Goal: Information Seeking & Learning: Learn about a topic

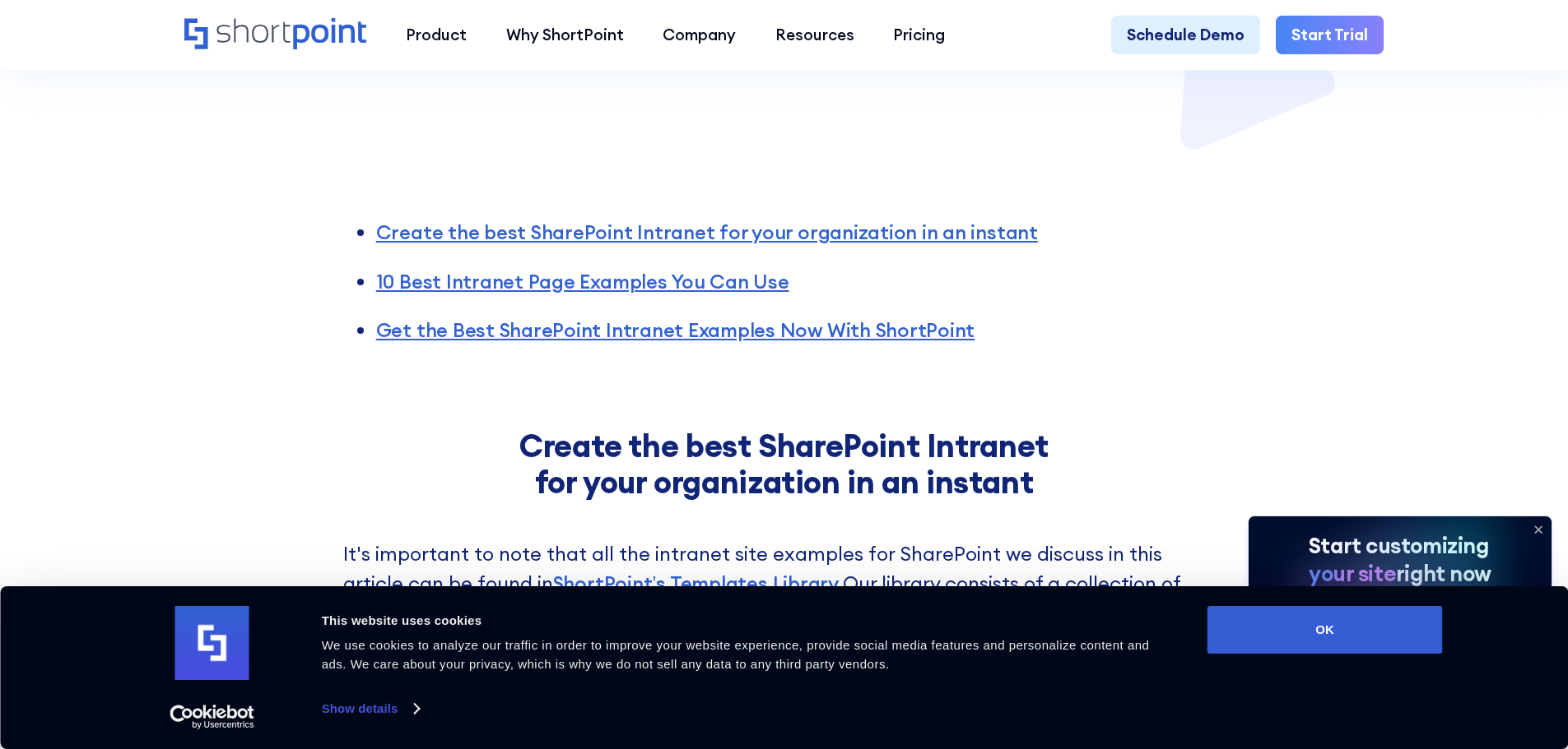
scroll to position [987, 0]
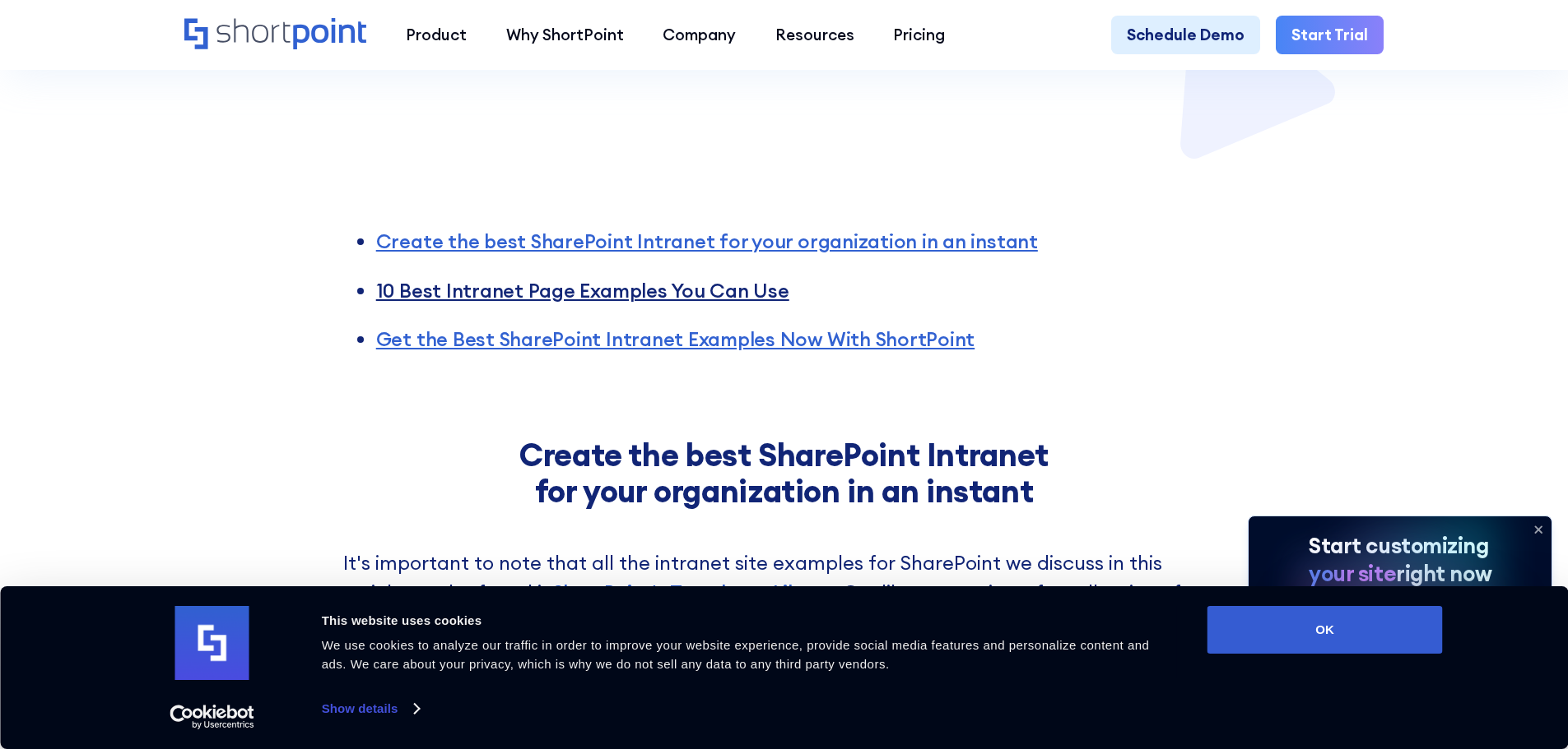
click at [527, 278] on link "10 Best Intranet Page Examples You Can Use" at bounding box center [583, 290] width 413 height 25
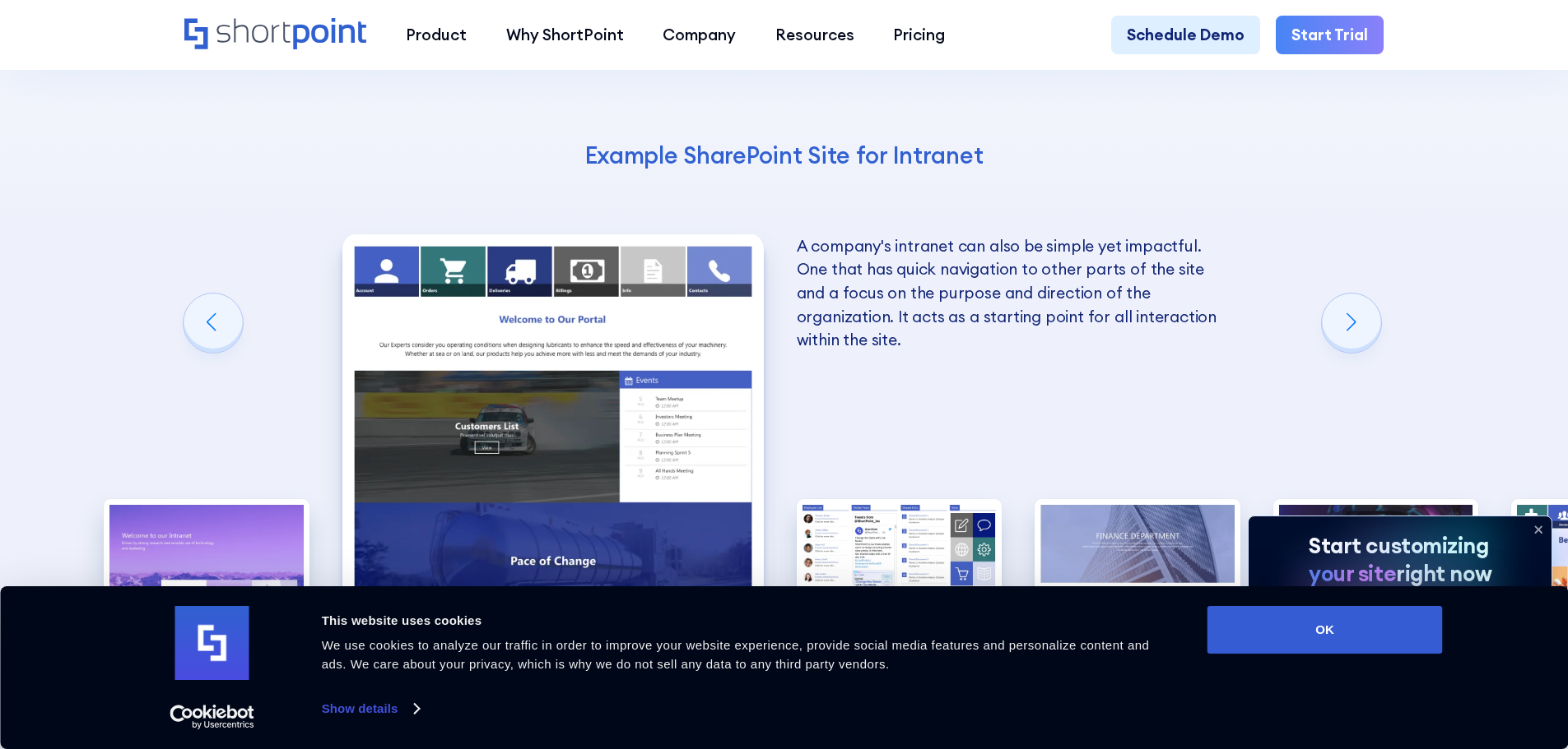
scroll to position [2809, 0]
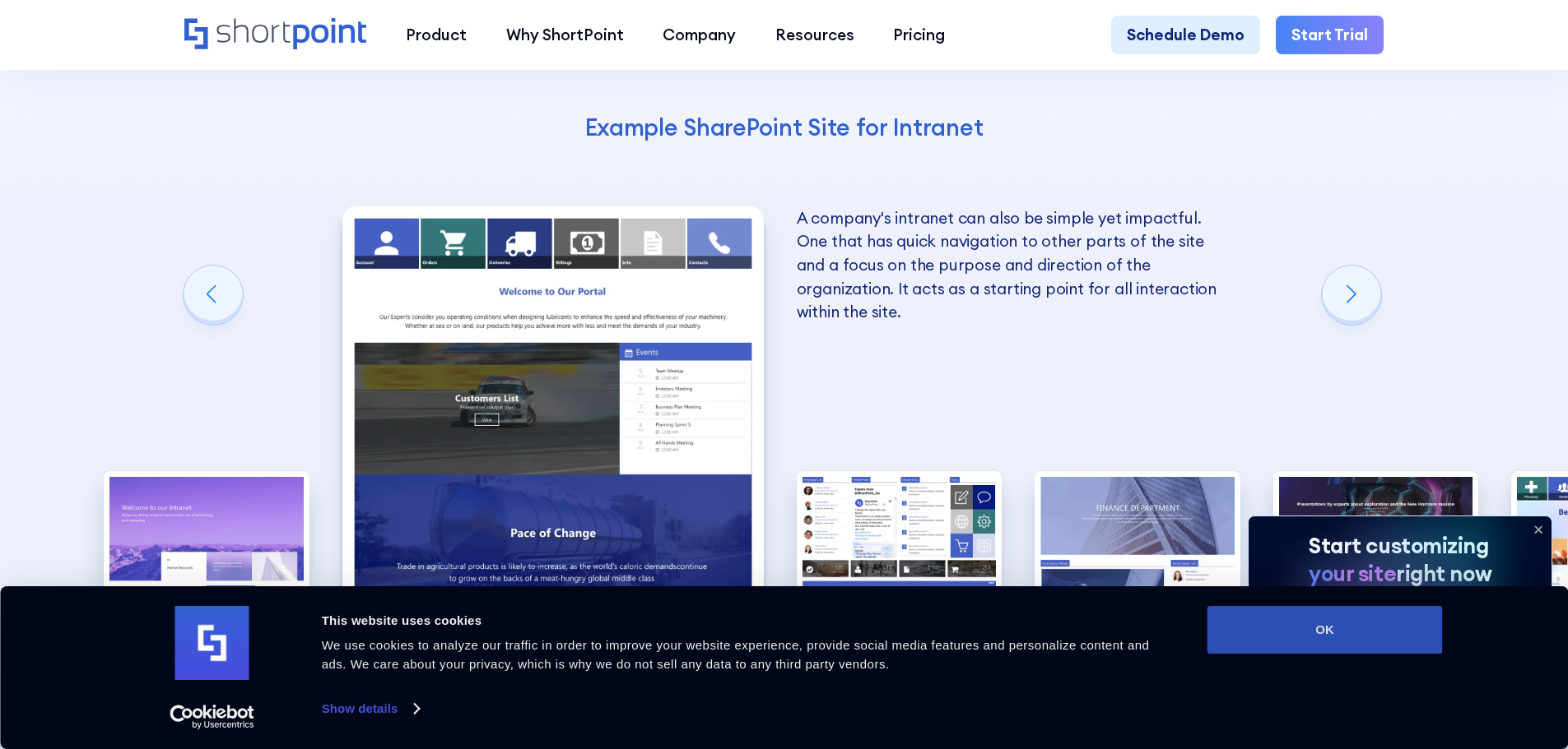
click at [1322, 631] on button "OK" at bounding box center [1325, 630] width 235 height 47
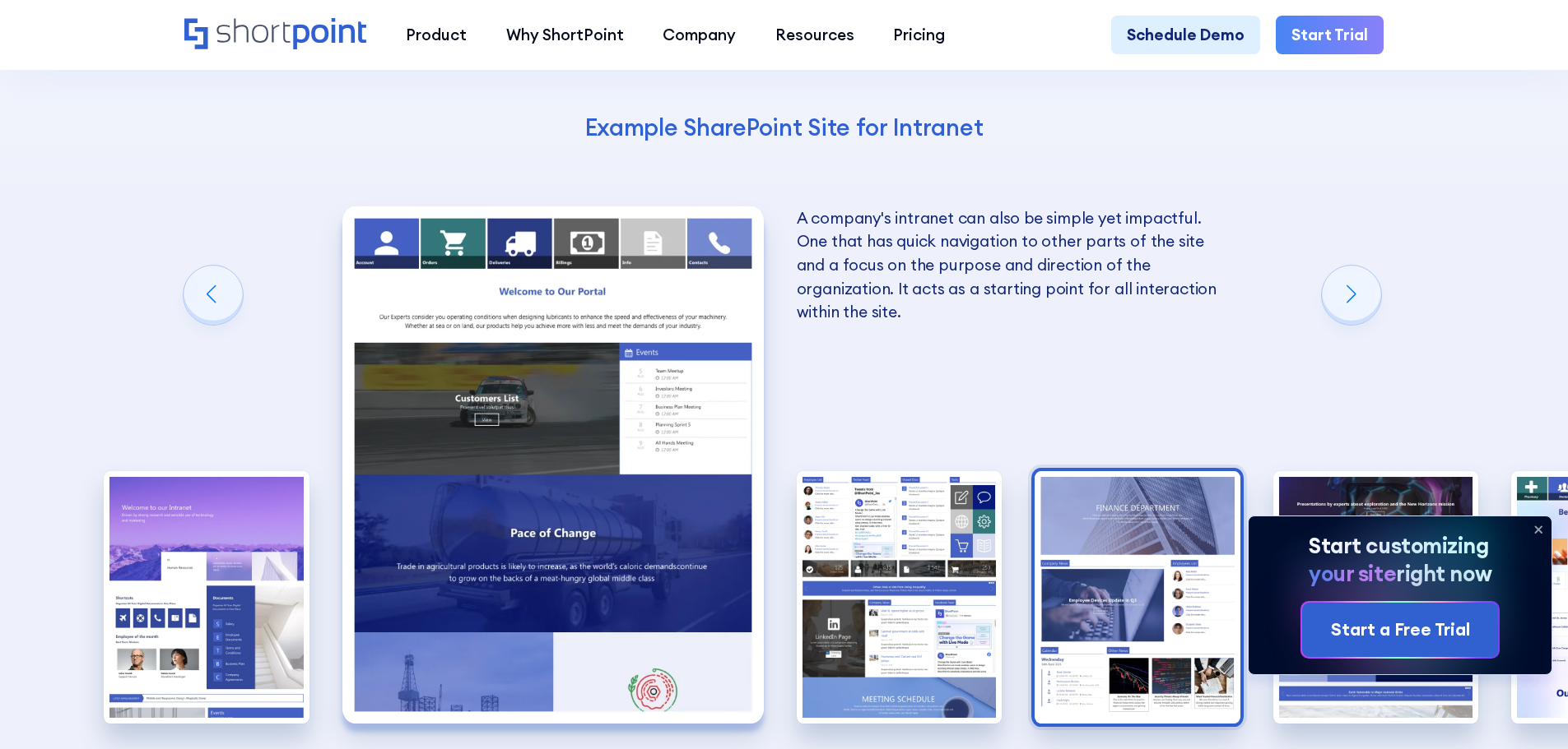
scroll to position [0, 0]
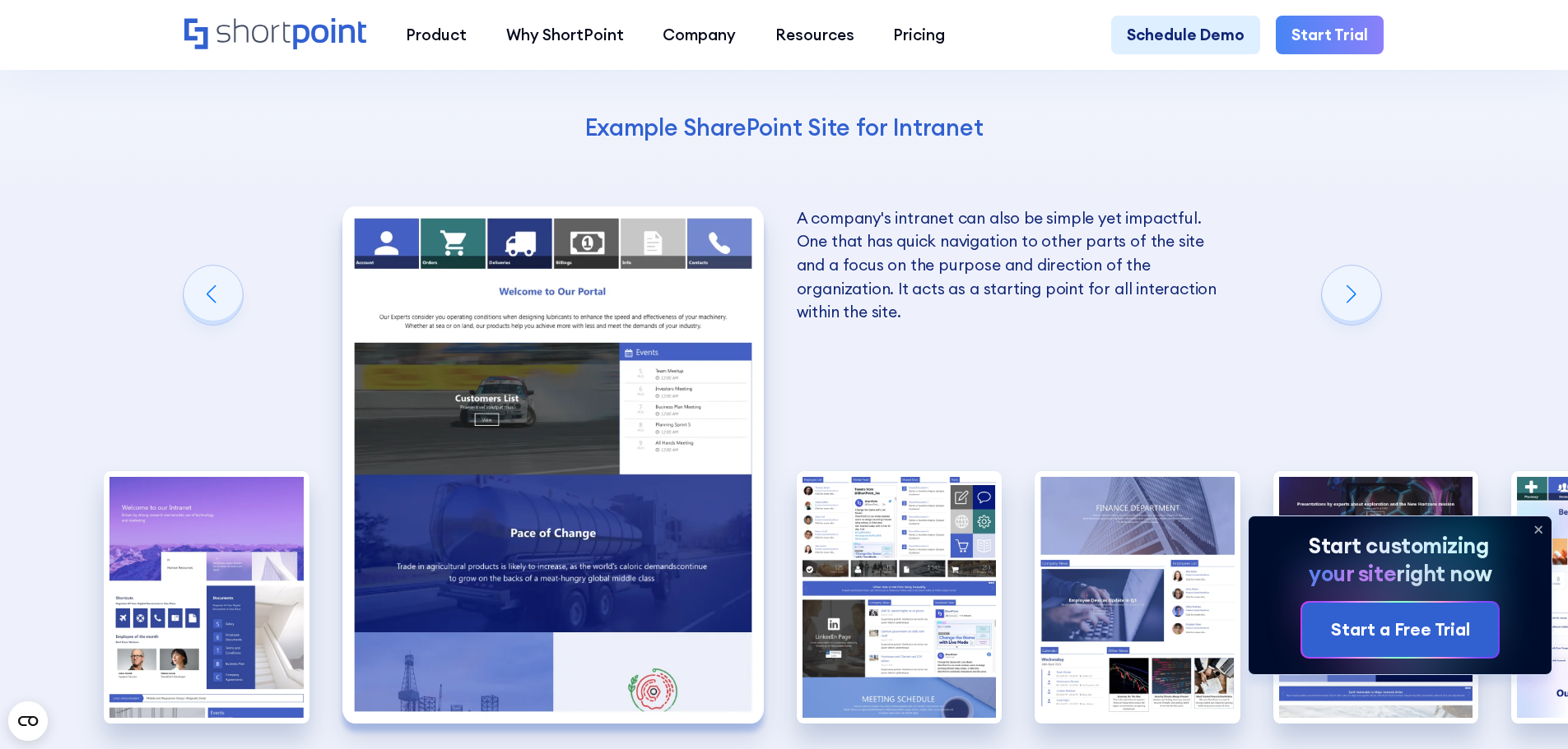
click at [1535, 527] on icon at bounding box center [1538, 529] width 27 height 27
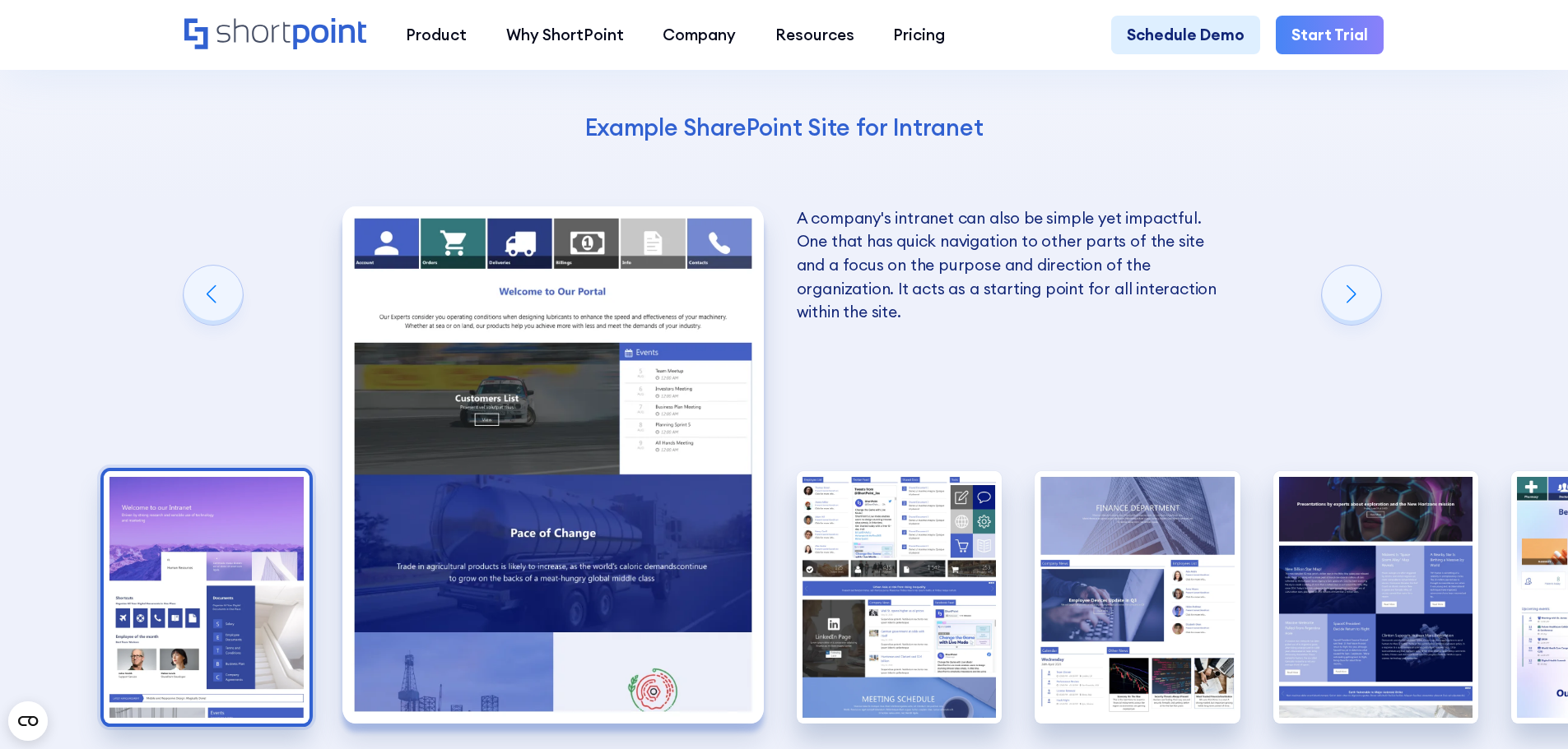
click at [184, 509] on img "1 / 10" at bounding box center [206, 598] width 205 height 253
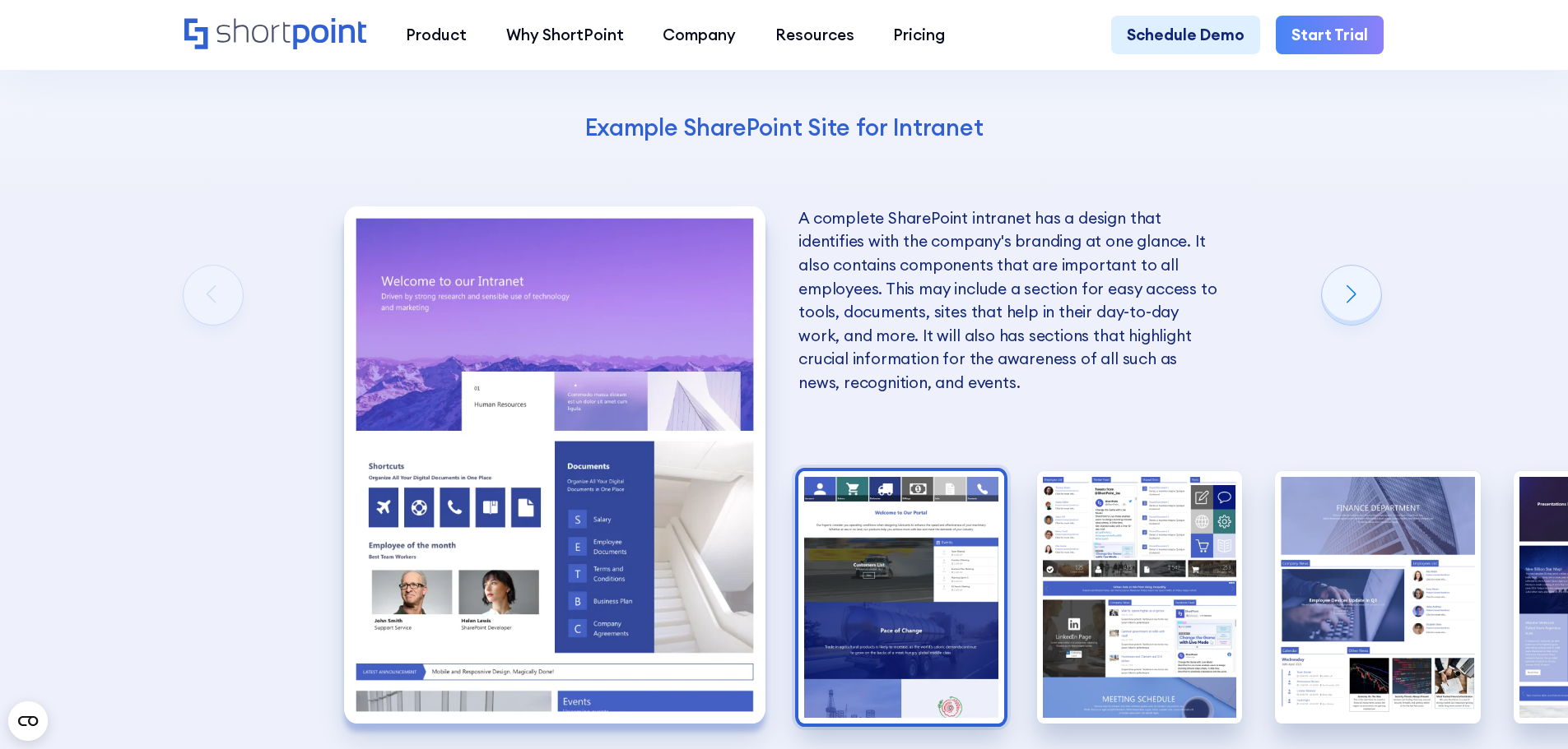
click at [942, 537] on img "2 / 10" at bounding box center [902, 598] width 205 height 253
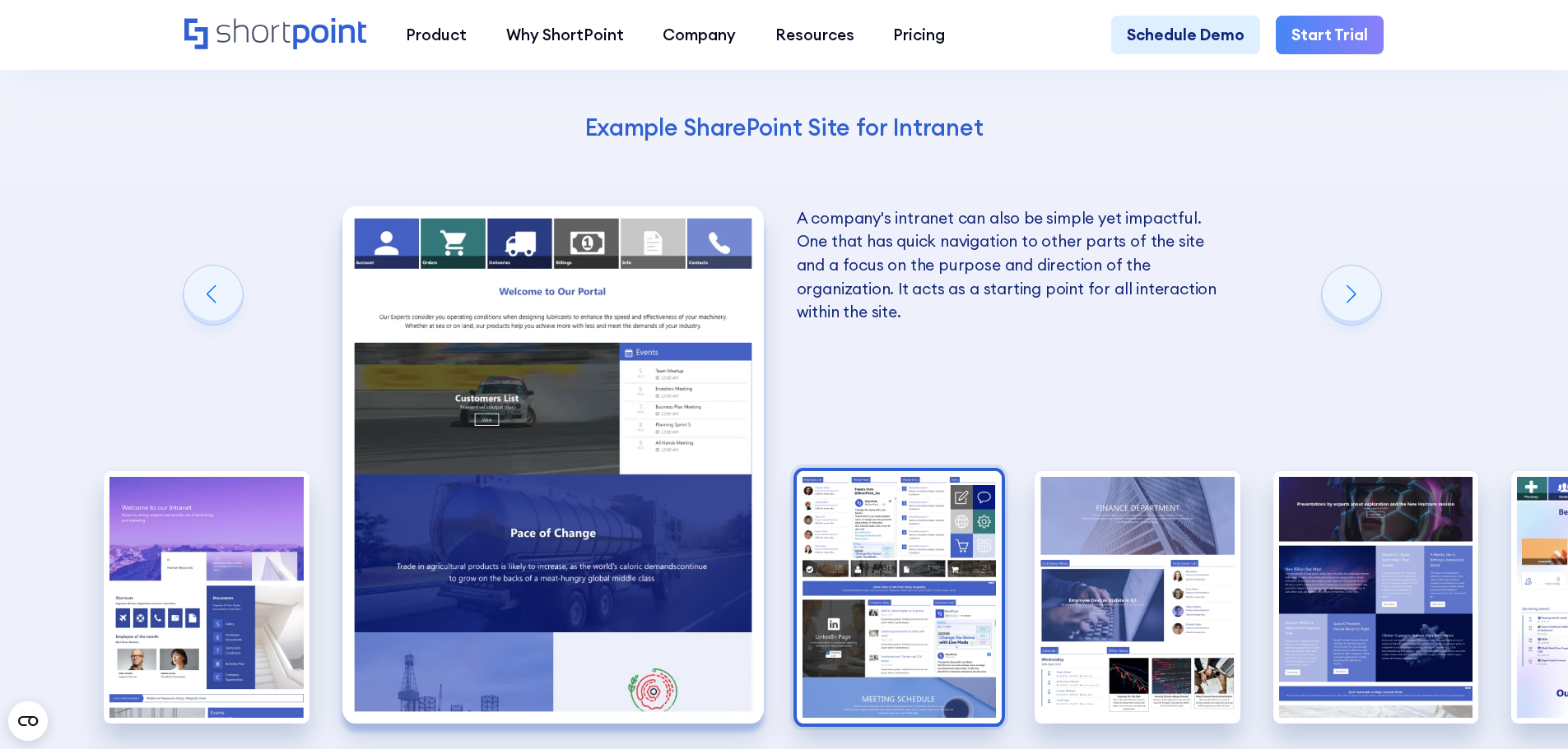
click at [893, 480] on img "3 / 10" at bounding box center [900, 598] width 205 height 253
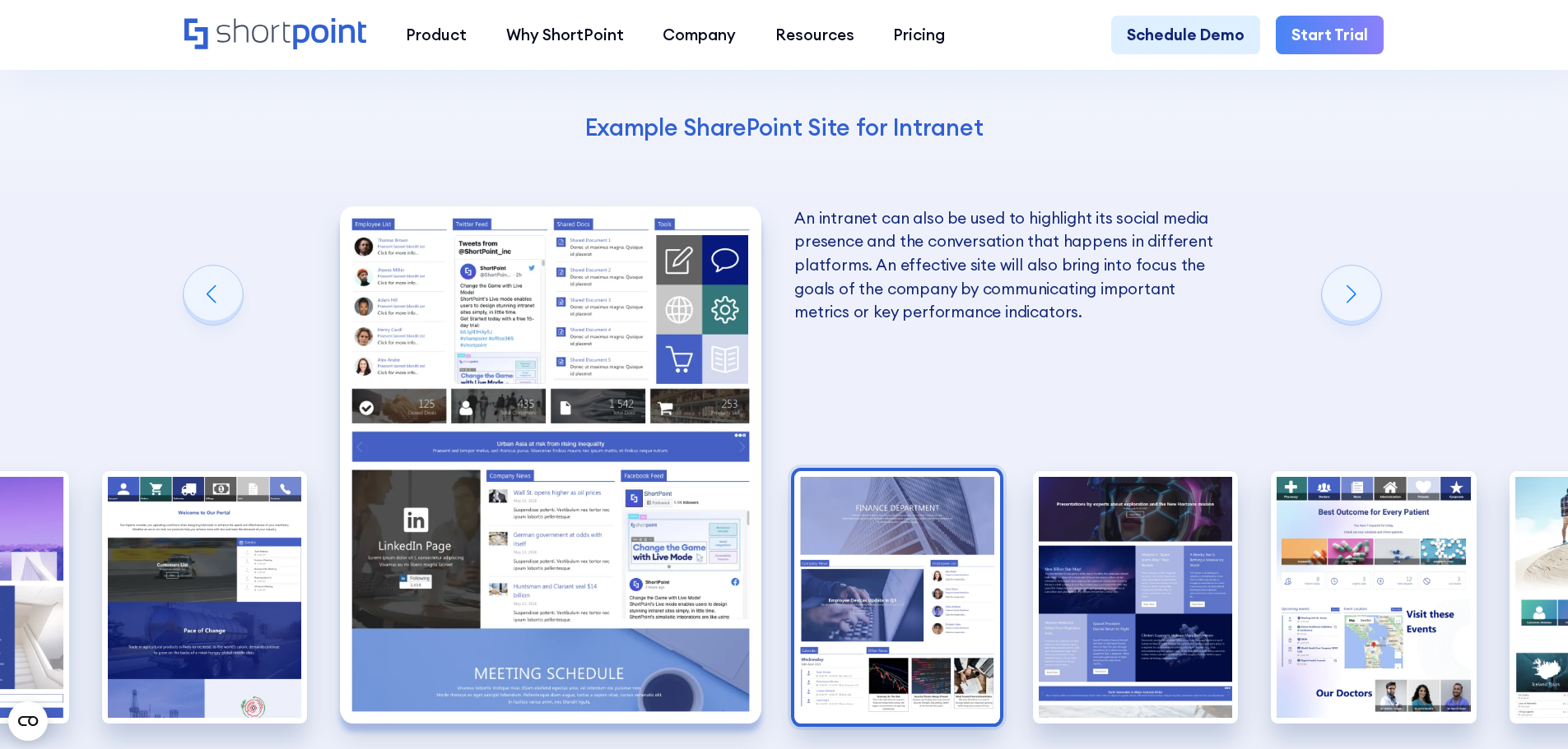
click at [931, 543] on img "4 / 10" at bounding box center [897, 598] width 205 height 253
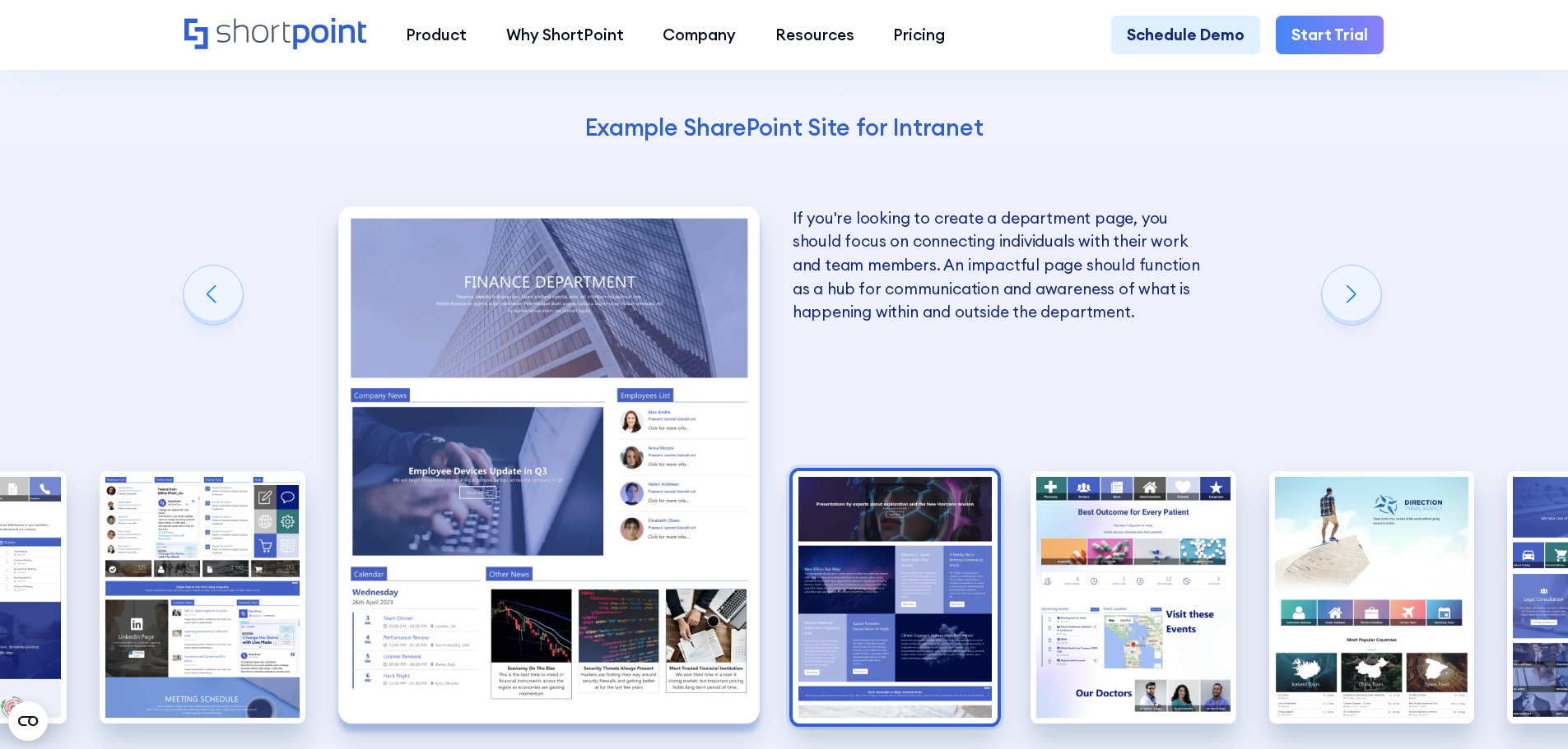
click at [931, 546] on img "5 / 10" at bounding box center [896, 598] width 205 height 253
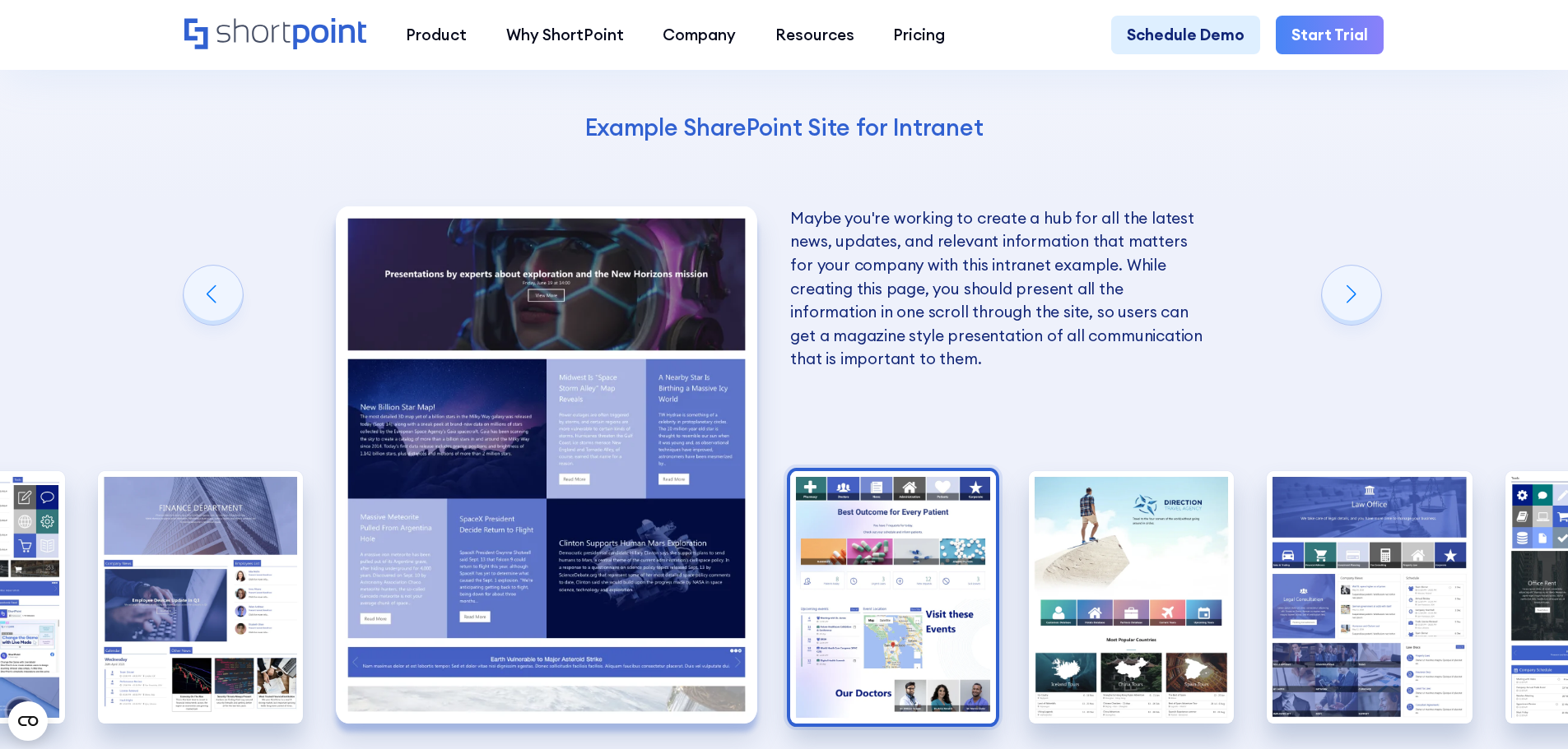
click at [917, 489] on img "6 / 10" at bounding box center [893, 598] width 205 height 253
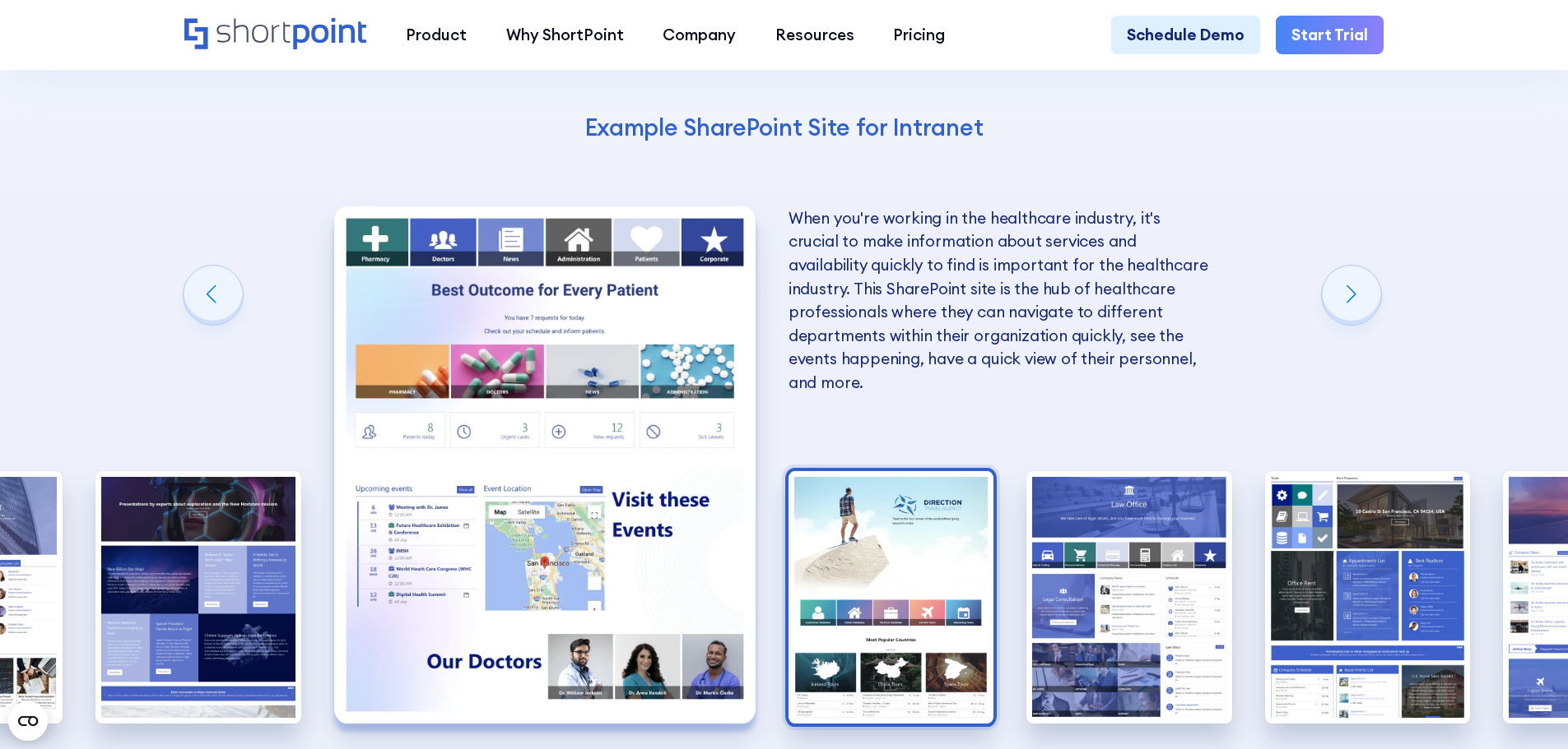
click at [875, 482] on img "7 / 10" at bounding box center [892, 598] width 205 height 253
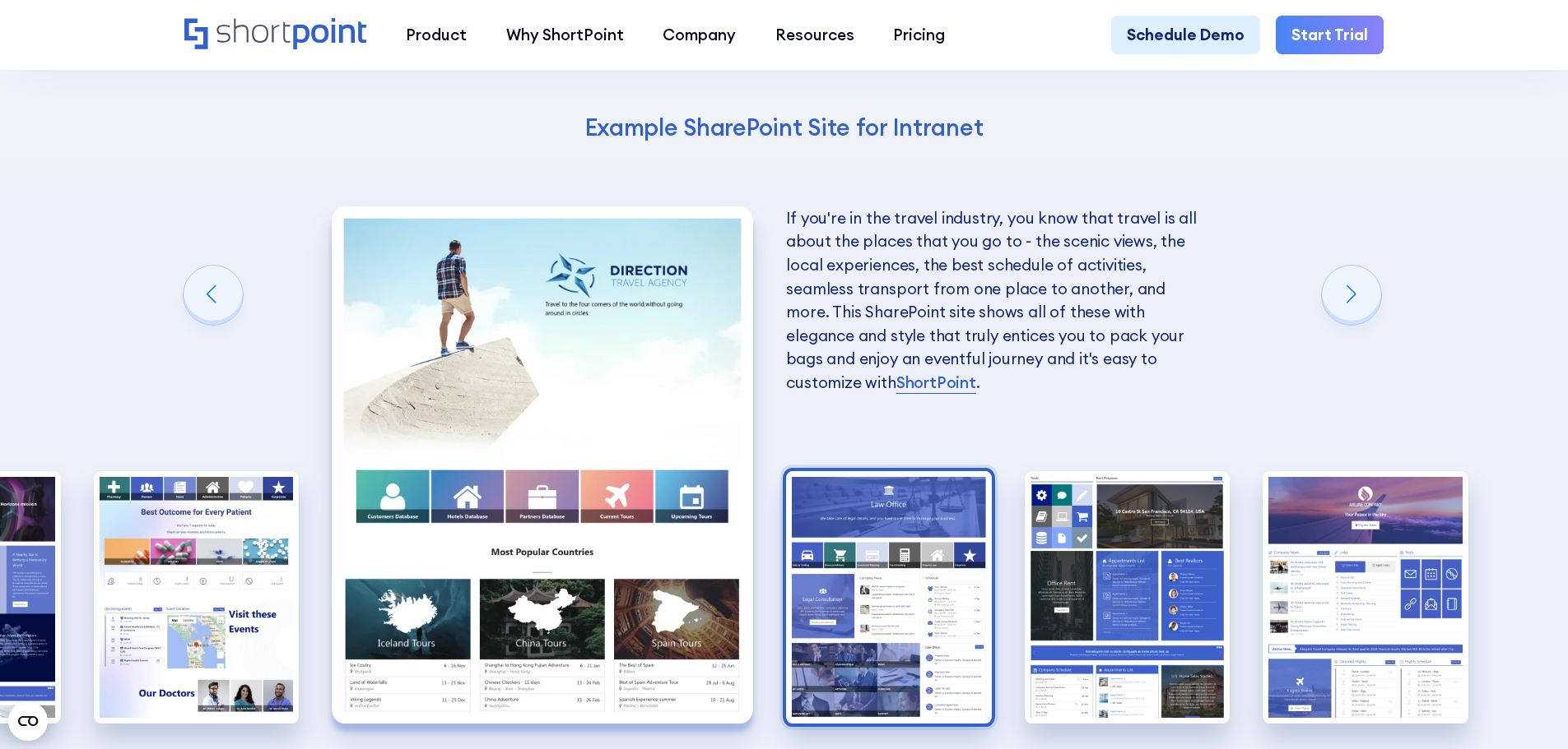
click at [922, 509] on img "8 / 10" at bounding box center [889, 598] width 205 height 253
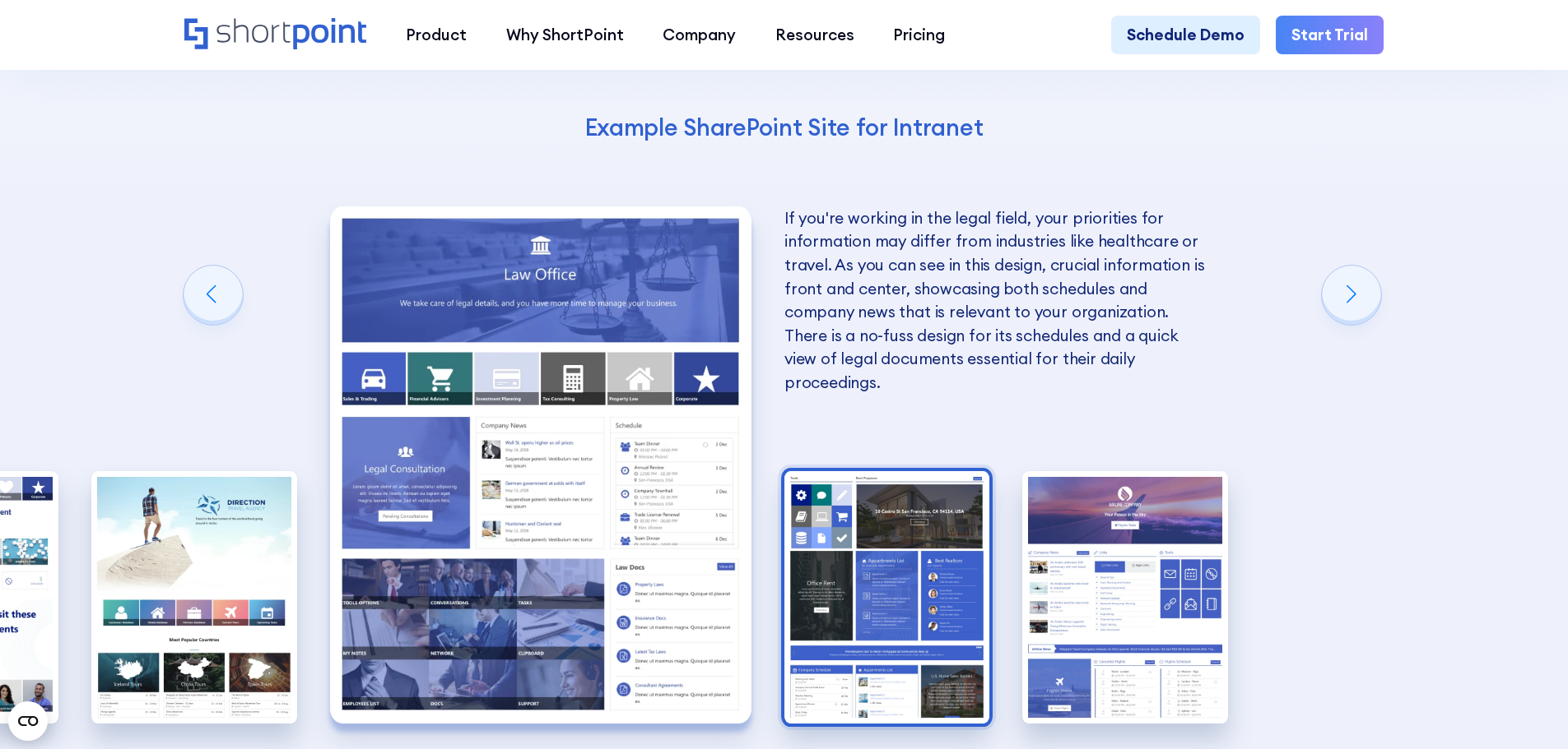
click at [933, 528] on img "9 / 10" at bounding box center [887, 598] width 205 height 253
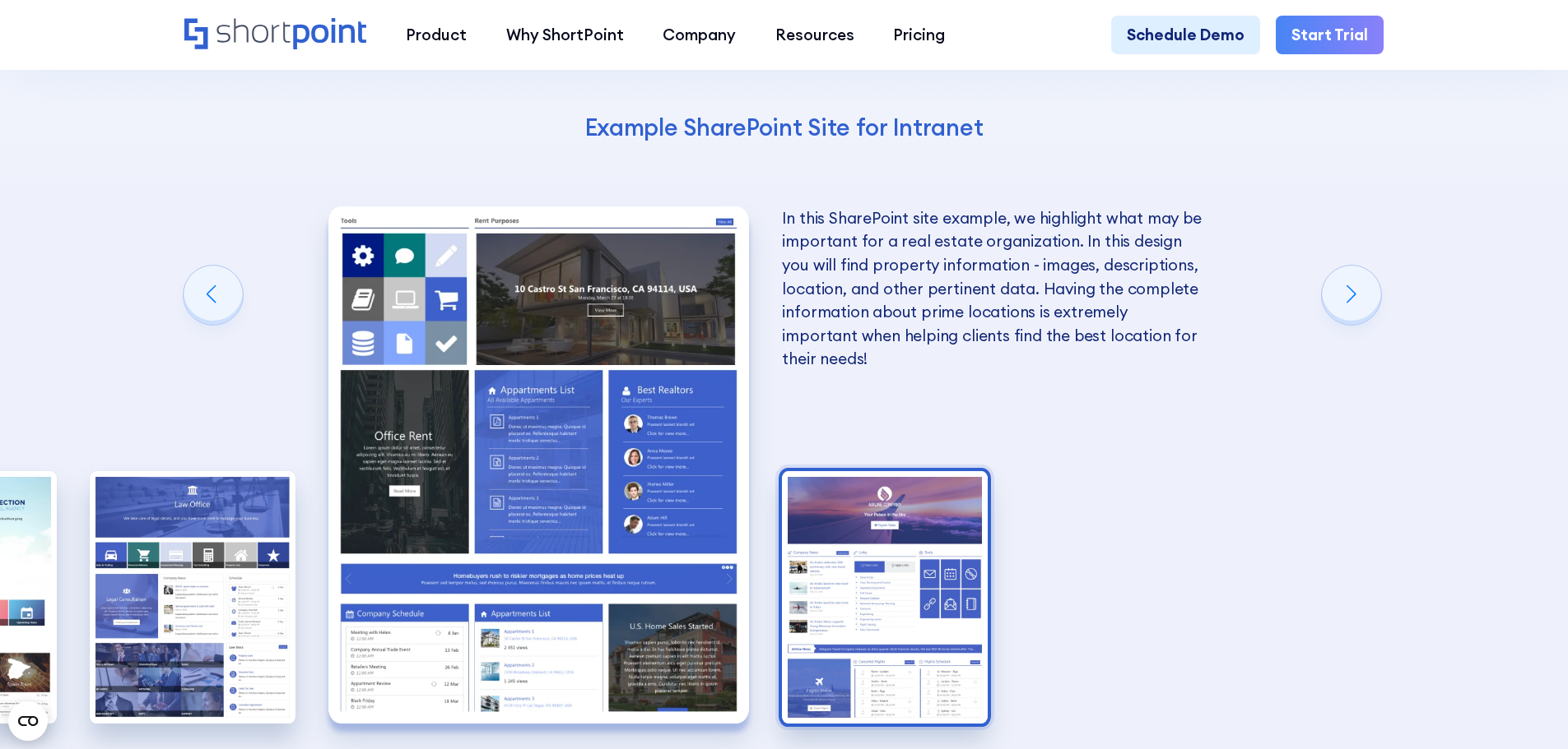
click at [908, 511] on img "10 / 10" at bounding box center [885, 598] width 205 height 253
